Goal: Check status: Check status

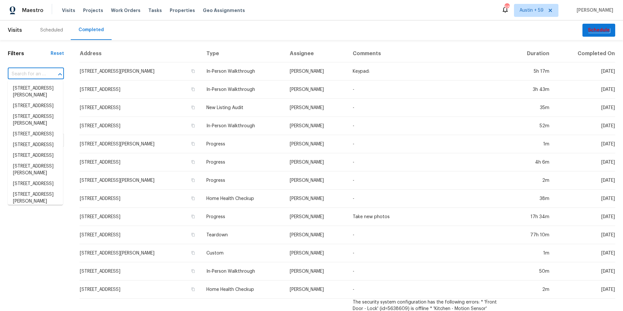
click at [36, 73] on input "text" at bounding box center [27, 74] width 38 height 10
paste input "2048 Appaloosa Way, Conyers, GA 30012"
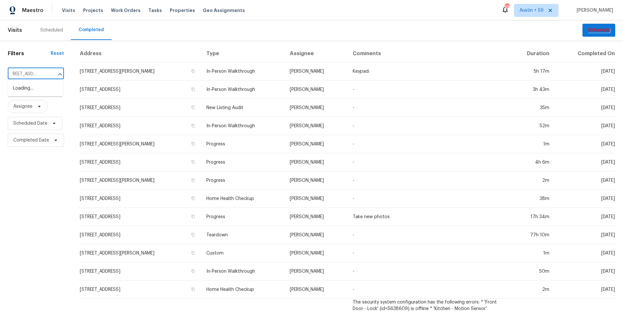
type input "2048 Appaloosa Way, Conyers, GA 30012"
click at [43, 89] on li "2048 Appaloosa Way, Conyers, GA 30012" at bounding box center [35, 88] width 55 height 11
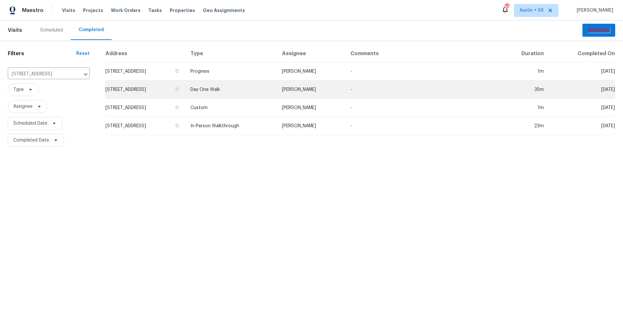
click at [247, 94] on td "Day One Walk" at bounding box center [230, 90] width 91 height 18
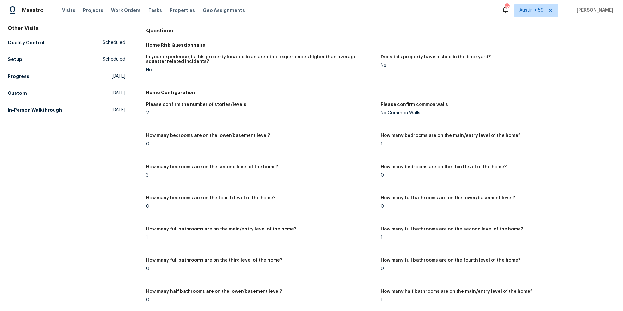
scroll to position [41, 0]
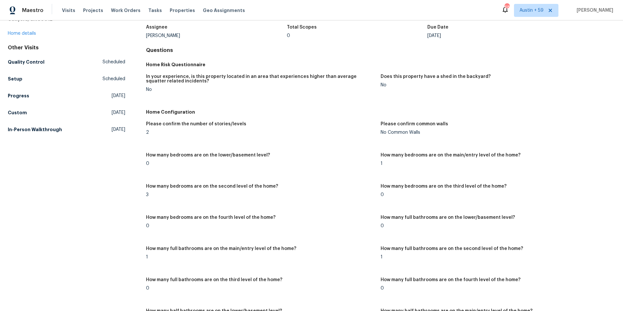
click at [483, 178] on div "Please confirm the number of stories/levels 2 Please confirm common walls No Co…" at bounding box center [380, 305] width 469 height 374
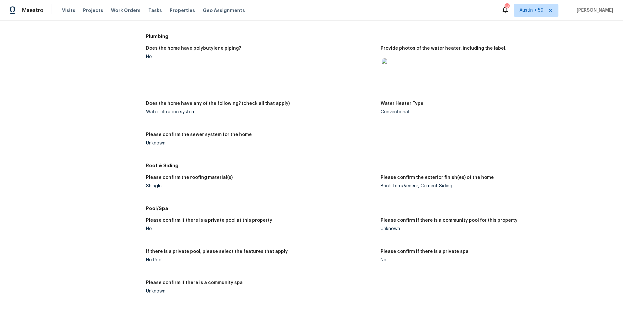
click at [348, 17] on div "Maestro Visits Projects Work Orders Tasks Properties Geo Assignments 683 Austin…" at bounding box center [311, 10] width 623 height 20
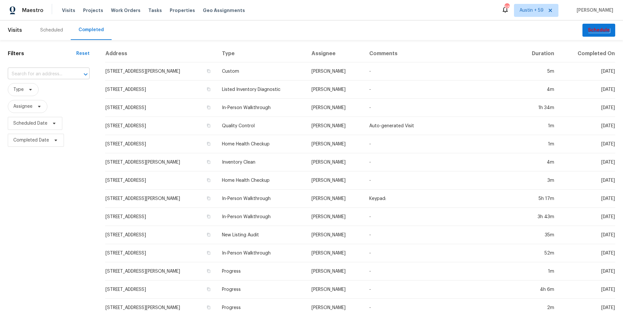
click at [52, 74] on input "text" at bounding box center [40, 74] width 64 height 10
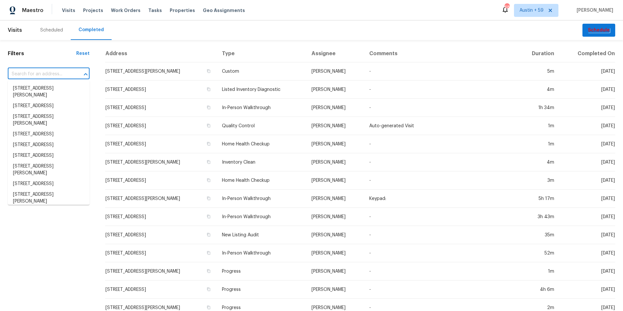
click at [52, 74] on input "text" at bounding box center [40, 74] width 64 height 10
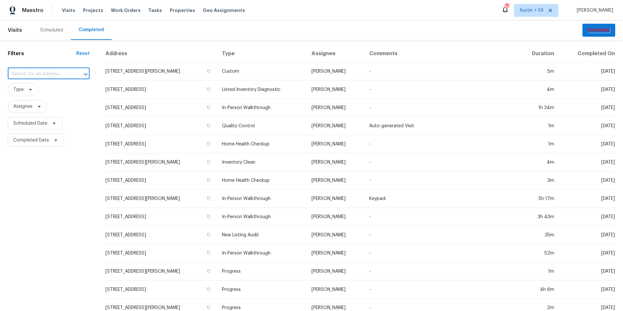
paste input "[STREET_ADDRESS]"
type input "[STREET_ADDRESS]"
click at [53, 94] on li "[STREET_ADDRESS]" at bounding box center [49, 88] width 82 height 11
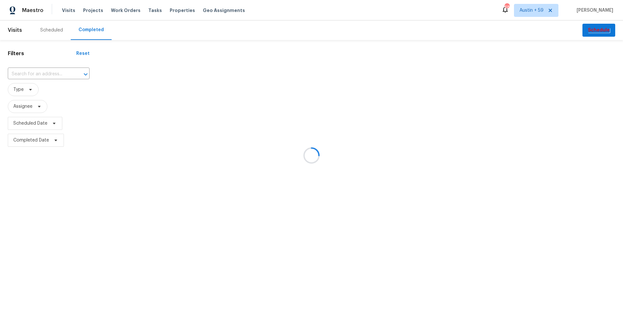
type input "[STREET_ADDRESS]"
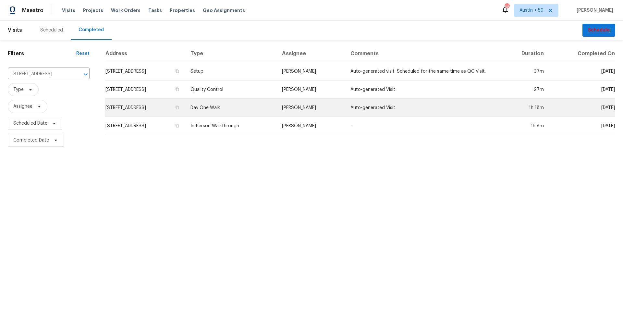
click at [238, 105] on td "Day One Walk" at bounding box center [230, 108] width 91 height 18
